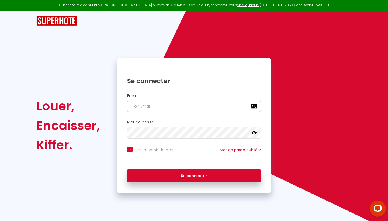
type input "[EMAIL_ADDRESS][DOMAIN_NAME]"
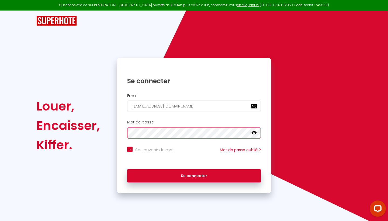
click at [194, 175] on button "Se connecter" at bounding box center [194, 175] width 134 height 13
checkbox input "true"
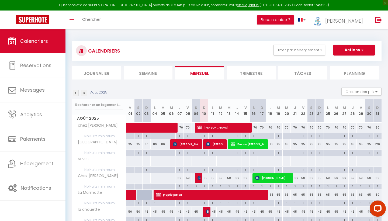
click at [344, 51] on button "Actions" at bounding box center [353, 50] width 41 height 11
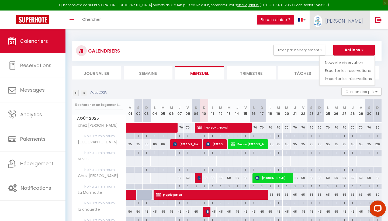
click at [322, 24] on img at bounding box center [318, 21] width 8 height 12
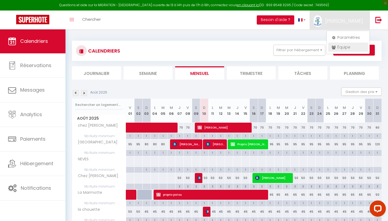
click at [341, 46] on link "Équipe" at bounding box center [348, 47] width 40 height 9
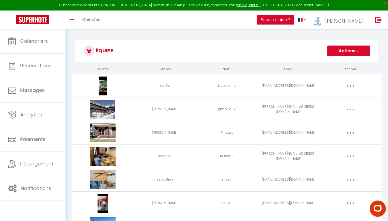
click at [351, 85] on icon "button" at bounding box center [351, 86] width 2 height 2
click at [338, 107] on link "Supprimer" at bounding box center [337, 107] width 40 height 9
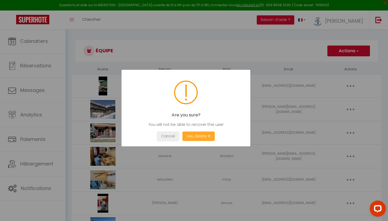
click at [211, 135] on button "Yes, delete it!" at bounding box center [198, 135] width 32 height 9
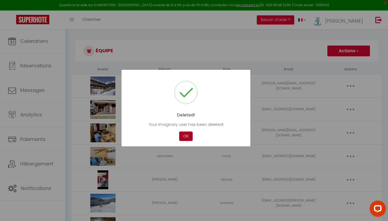
click at [185, 135] on button "OK" at bounding box center [185, 135] width 13 height 9
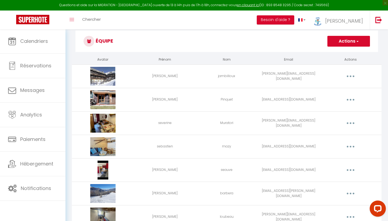
scroll to position [13, 0]
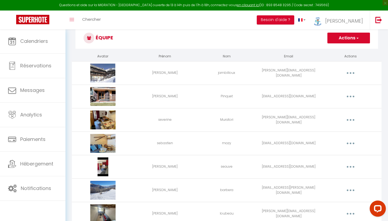
click at [348, 96] on button "button" at bounding box center [350, 96] width 15 height 9
click at [335, 107] on link "Editer" at bounding box center [337, 108] width 40 height 9
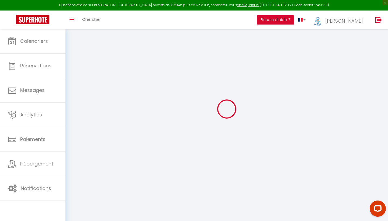
select select
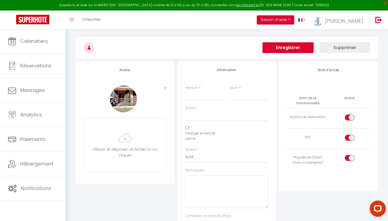
type input "[PERSON_NAME]"
type input "Pinquet"
type input "[EMAIL_ADDRESS][DOMAIN_NAME]"
select select
type textarea "[URL][DOMAIN_NAME]"
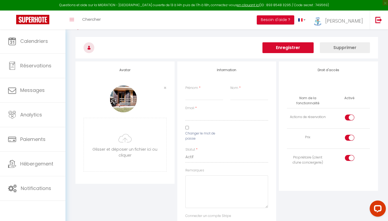
checkbox input "true"
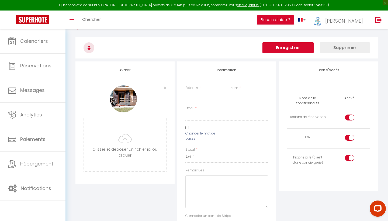
checkbox input "true"
checkbox input "false"
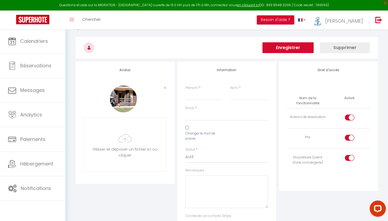
checkbox input "true"
checkbox input "false"
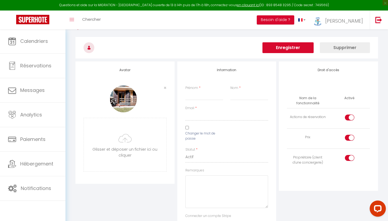
checkbox input "true"
checkbox input "false"
checkbox input "true"
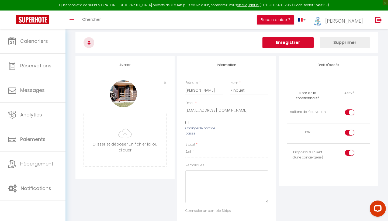
scroll to position [19, 0]
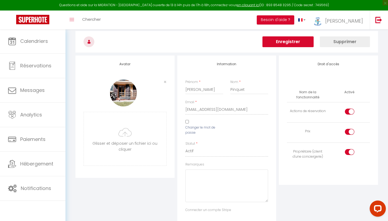
click at [349, 112] on input "checkbox" at bounding box center [353, 113] width 9 height 8
checkbox input "false"
click at [351, 131] on input "checkbox" at bounding box center [353, 133] width 9 height 8
checkbox input "false"
click at [349, 152] on input "checkbox" at bounding box center [353, 153] width 9 height 8
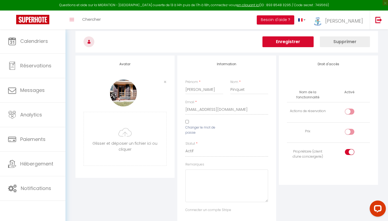
checkbox input "false"
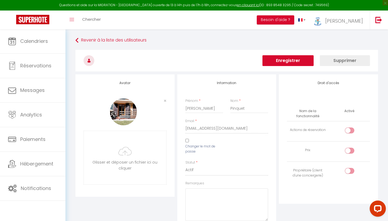
scroll to position [0, 0]
click at [345, 61] on button "Supprimer" at bounding box center [345, 60] width 50 height 11
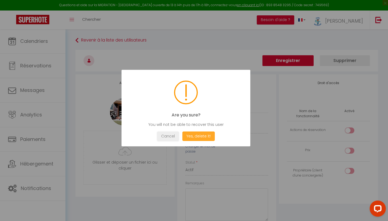
click at [196, 138] on button "Yes, delete it!" at bounding box center [198, 135] width 32 height 9
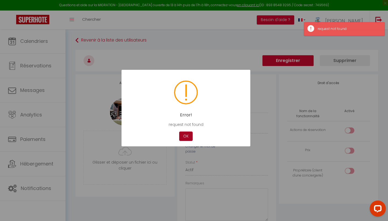
click at [186, 137] on button "OK" at bounding box center [185, 135] width 13 height 9
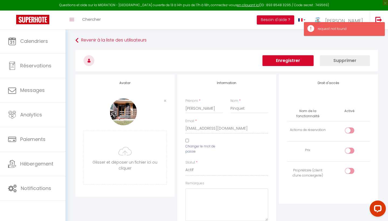
click at [346, 131] on div at bounding box center [349, 130] width 9 height 6
click at [349, 131] on input "checkbox" at bounding box center [353, 131] width 9 height 8
checkbox input "true"
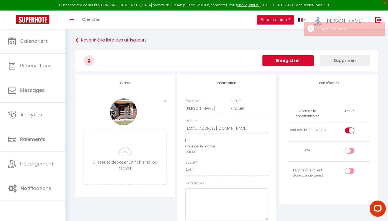
click at [347, 153] on label at bounding box center [349, 152] width 9 height 8
click at [349, 153] on input "checkbox" at bounding box center [353, 152] width 9 height 8
checkbox input "true"
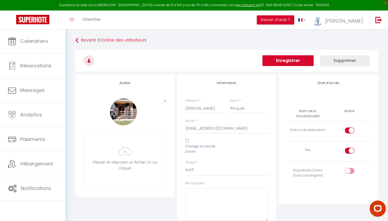
click at [348, 169] on div at bounding box center [349, 171] width 9 height 6
click at [349, 169] on input "checkbox" at bounding box center [353, 172] width 9 height 8
checkbox input "true"
click at [348, 60] on button "Supprimer" at bounding box center [345, 60] width 50 height 11
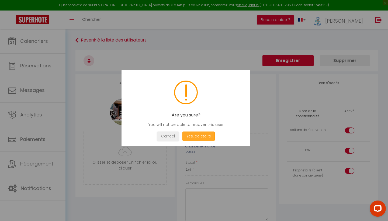
click at [208, 134] on button "Yes, delete it!" at bounding box center [198, 135] width 32 height 9
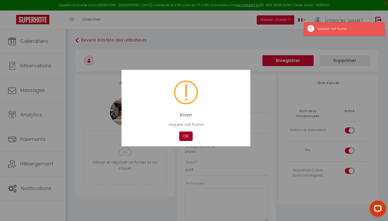
click at [187, 135] on button "OK" at bounding box center [185, 135] width 13 height 9
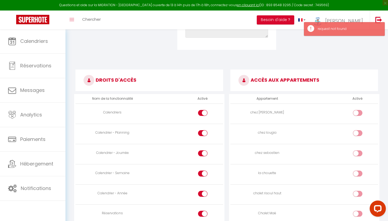
scroll to position [254, 0]
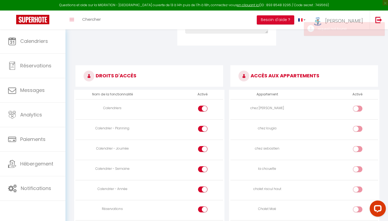
click at [206, 106] on input "checkbox" at bounding box center [207, 110] width 9 height 8
checkbox input "false"
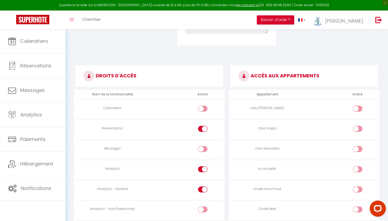
click at [203, 123] on td at bounding box center [186, 129] width 74 height 20
click at [203, 126] on input "checkbox" at bounding box center [207, 130] width 9 height 8
checkbox input "false"
click at [202, 166] on div at bounding box center [202, 169] width 9 height 6
click at [203, 166] on input "checkbox" at bounding box center [207, 170] width 9 height 8
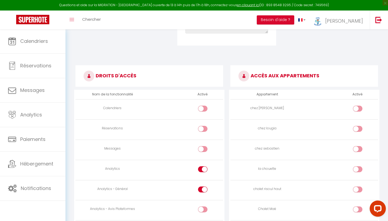
checkbox input "false"
click at [204, 186] on input "checkbox" at bounding box center [207, 190] width 9 height 8
checkbox input "false"
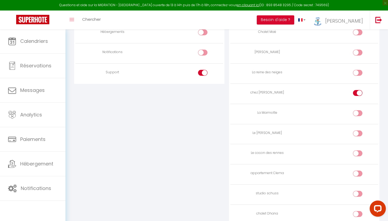
scroll to position [435, 0]
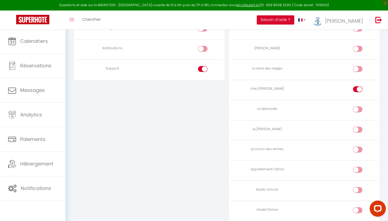
click at [203, 66] on input "checkbox" at bounding box center [207, 70] width 9 height 8
checkbox input "false"
click at [356, 86] on div at bounding box center [357, 89] width 9 height 6
click at [357, 86] on input "checkbox" at bounding box center [361, 90] width 9 height 8
checkbox input "false"
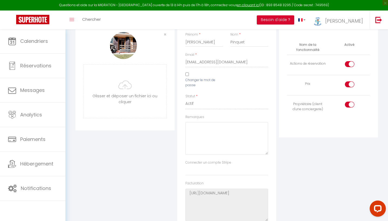
scroll to position [65, 0]
click at [352, 65] on input "checkbox" at bounding box center [353, 66] width 9 height 8
checkbox input "false"
click at [350, 88] on input "checkbox" at bounding box center [353, 86] width 9 height 8
checkbox input "false"
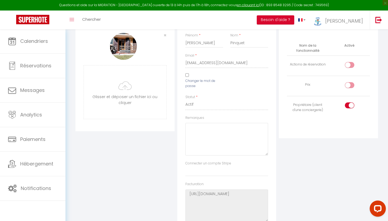
click at [350, 107] on input "checkbox" at bounding box center [353, 106] width 9 height 8
checkbox input "false"
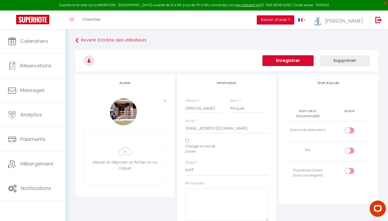
scroll to position [0, 0]
click at [300, 65] on button "Enregistrer" at bounding box center [287, 60] width 51 height 11
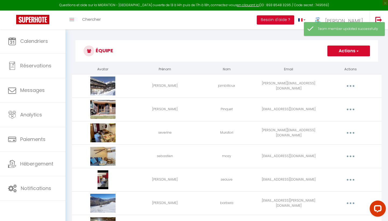
click at [348, 109] on button "button" at bounding box center [350, 109] width 15 height 9
click at [328, 120] on link "Editer" at bounding box center [337, 121] width 40 height 9
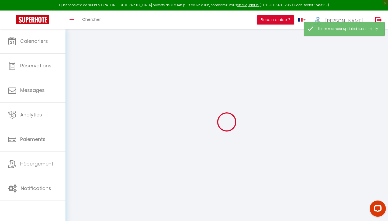
type input "[PERSON_NAME]"
type input "Pinquet"
type input "[EMAIL_ADDRESS][DOMAIN_NAME]"
type textarea "[URL][DOMAIN_NAME]"
checkbox input "false"
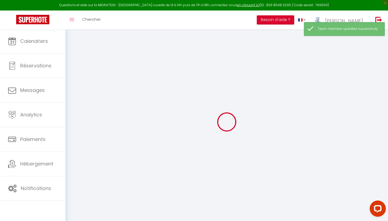
checkbox input "false"
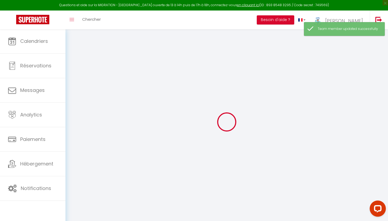
checkbox input "false"
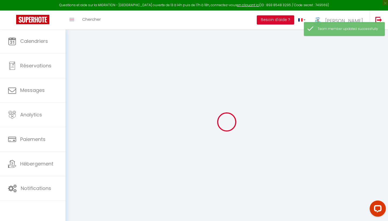
select select
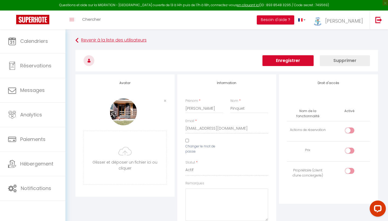
click at [96, 43] on link "Revenir à la liste des utilisateurs" at bounding box center [226, 41] width 303 height 10
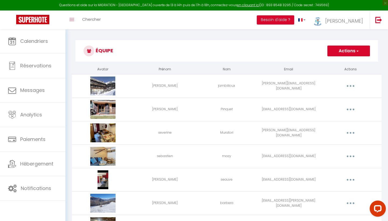
click at [352, 109] on button "button" at bounding box center [350, 109] width 15 height 9
click at [337, 131] on link "Supprimer" at bounding box center [337, 131] width 40 height 9
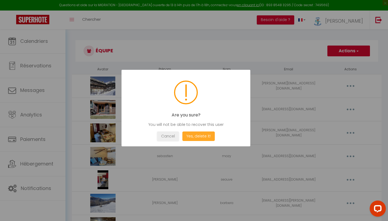
click at [208, 136] on button "Yes, delete it!" at bounding box center [198, 135] width 32 height 9
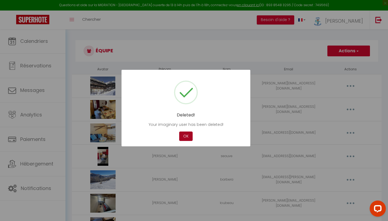
click at [186, 137] on button "OK" at bounding box center [185, 135] width 13 height 9
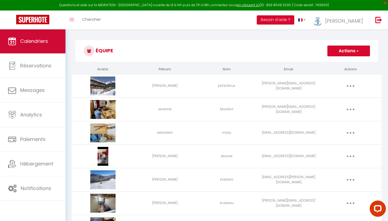
click at [54, 44] on link "Calendriers" at bounding box center [32, 41] width 65 height 24
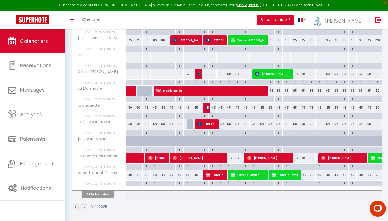
scroll to position [104, 0]
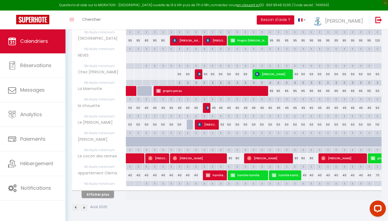
click at [104, 192] on button "Afficher plus" at bounding box center [98, 194] width 32 height 7
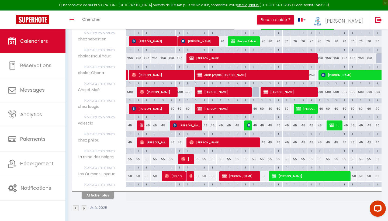
scroll to position [271, 0]
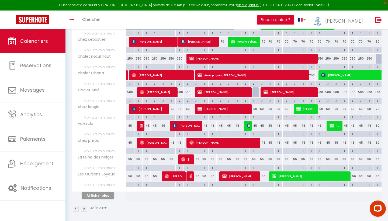
click at [104, 196] on button "Afficher plus" at bounding box center [98, 195] width 32 height 7
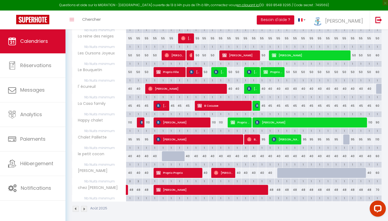
scroll to position [391, 0]
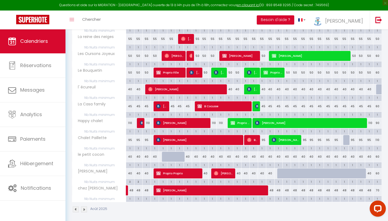
click at [85, 207] on img at bounding box center [84, 209] width 6 height 6
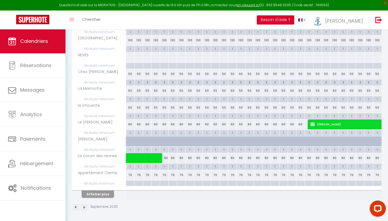
scroll to position [104, 0]
click at [106, 195] on button "Afficher plus" at bounding box center [98, 194] width 32 height 7
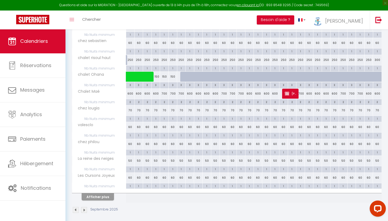
scroll to position [270, 0]
click at [99, 194] on button "Afficher plus" at bounding box center [98, 196] width 32 height 7
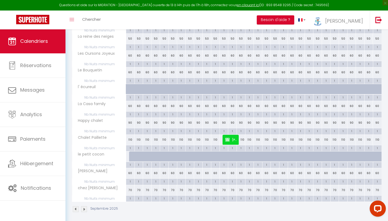
scroll to position [391, 0]
click at [131, 187] on div "70" at bounding box center [130, 190] width 9 height 10
type input "70"
type input "Lun 01 Septembre 2025"
type input "[DATE]"
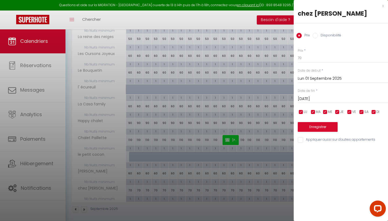
click at [320, 37] on label "Disponibilité" at bounding box center [329, 36] width 23 height 6
click at [318, 37] on input "Disponibilité" at bounding box center [314, 35] width 5 height 5
radio input "true"
radio input "false"
click at [319, 99] on input "[DATE]" at bounding box center [343, 99] width 90 height 7
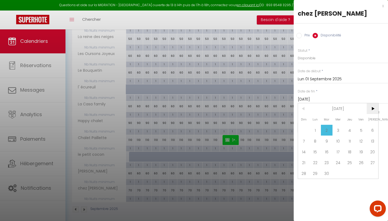
click at [370, 107] on span ">" at bounding box center [373, 108] width 12 height 11
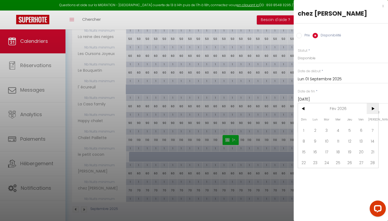
click at [370, 107] on span ">" at bounding box center [373, 108] width 12 height 11
click at [373, 107] on span ">" at bounding box center [373, 108] width 12 height 11
click at [305, 151] on span "12" at bounding box center [304, 151] width 12 height 11
type input "[DATE]"
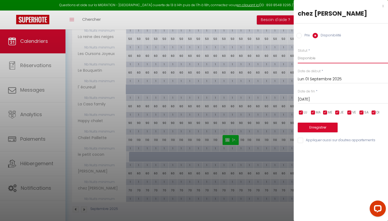
select select "0"
click at [319, 127] on button "Enregistrer" at bounding box center [318, 128] width 40 height 10
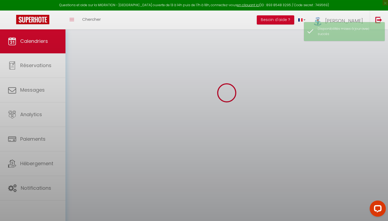
scroll to position [29, 0]
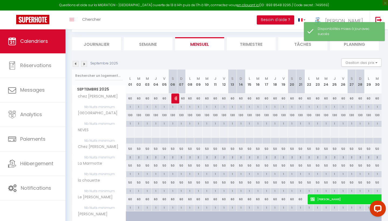
click at [41, 42] on span "Calendriers" at bounding box center [34, 41] width 28 height 7
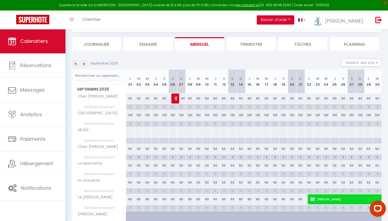
click at [83, 62] on img at bounding box center [84, 64] width 6 height 6
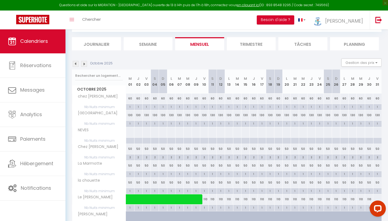
click at [83, 62] on img at bounding box center [84, 64] width 6 height 6
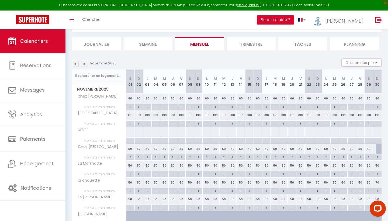
click at [83, 62] on img at bounding box center [84, 64] width 6 height 6
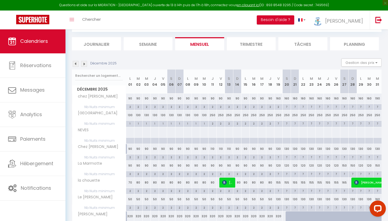
click at [83, 62] on img at bounding box center [84, 64] width 6 height 6
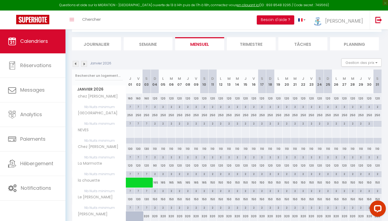
click at [83, 62] on img at bounding box center [84, 64] width 6 height 6
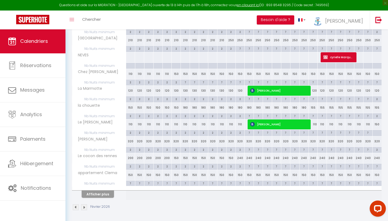
scroll to position [104, 0]
click at [111, 194] on button "Afficher plus" at bounding box center [98, 194] width 32 height 7
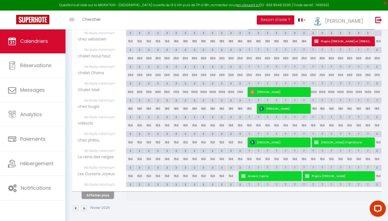
scroll to position [271, 0]
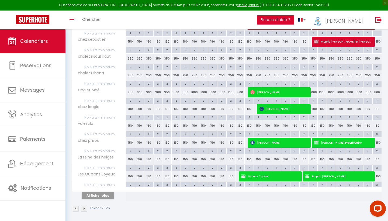
click at [99, 194] on button "Afficher plus" at bounding box center [98, 195] width 32 height 7
select select
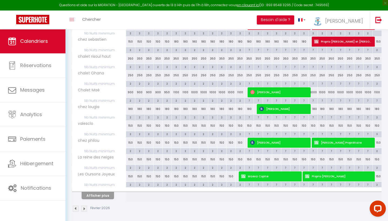
select select
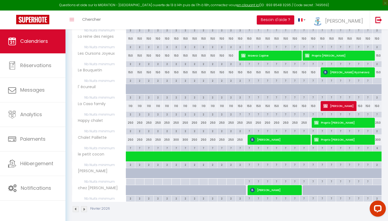
scroll to position [391, 0]
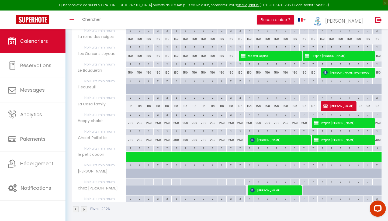
click at [270, 189] on span "[PERSON_NAME]" at bounding box center [274, 190] width 49 height 10
select select "OK"
select select "KO"
select select "0"
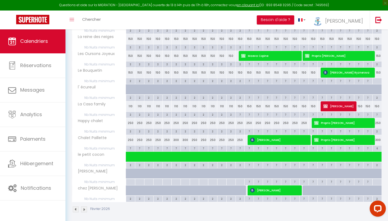
select select "1"
select select
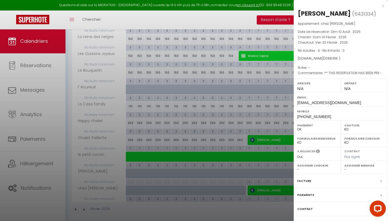
click at [308, 194] on label "Paiements" at bounding box center [305, 195] width 17 height 6
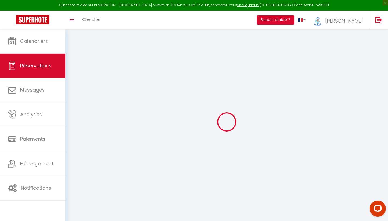
select select
checkbox input "false"
select select
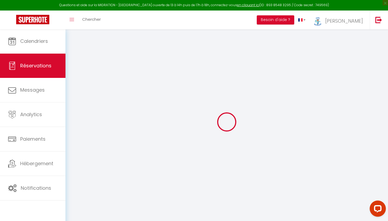
checkbox input "false"
type textarea "** THIS RESERVATION HAS BEEN PRE-PAID ** Reservation has a cancellation grace p…"
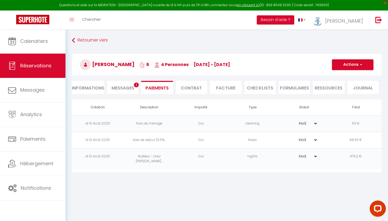
click at [132, 86] on span "Messages" at bounding box center [123, 88] width 23 height 6
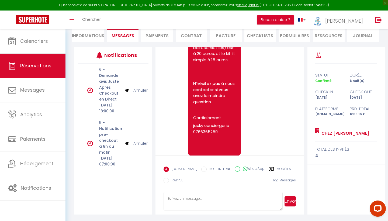
scroll to position [52, 0]
click at [218, 202] on textarea at bounding box center [223, 201] width 119 height 19
click at [201, 199] on textarea "bonjour, je suis desoler ce logement n'est pas actuellement disponible, contact…" at bounding box center [223, 201] width 119 height 19
click at [264, 198] on textarea "bonjour, je suis désolez ce logement n'est pas actuellement disponible, contact…" at bounding box center [223, 201] width 119 height 19
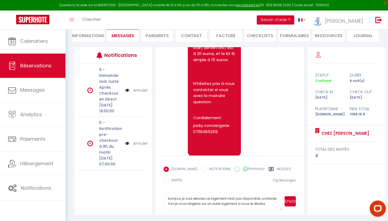
scroll to position [0, 0]
click at [258, 198] on textarea "bonjour, je suis désolez ce logement n'est pas disponible, contacter moi je vou…" at bounding box center [223, 201] width 119 height 19
click at [198, 203] on textarea "bonjour, je suis désolez ce logement n'est pas disponible a cette période , con…" at bounding box center [223, 201] width 119 height 19
click at [207, 203] on textarea "bonjour, je suis désolez ce logement n'est pas disponible a cette période , con…" at bounding box center [223, 201] width 119 height 19
type textarea "bonjour, je suis désolez ce logement n'est pas disponible a cette période , con…"
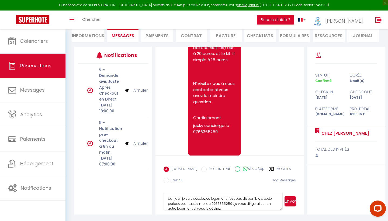
click at [294, 199] on button "Envoyer" at bounding box center [289, 201] width 11 height 10
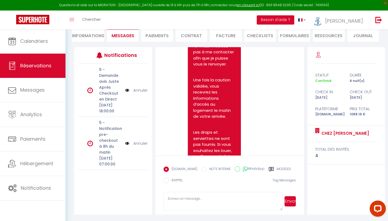
scroll to position [447, 0]
